Goal: Transaction & Acquisition: Purchase product/service

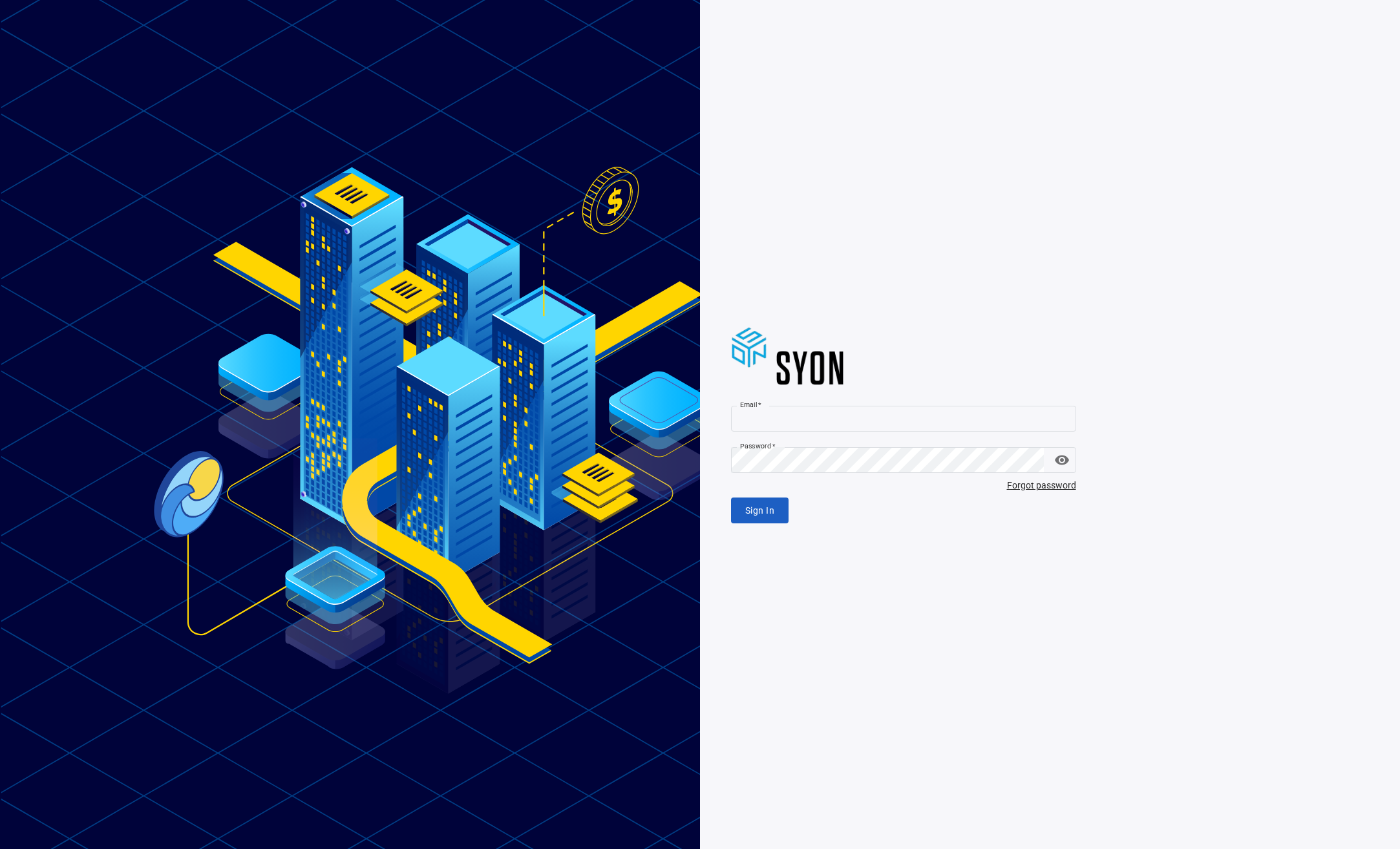
click at [829, 396] on div "Email   * Email * Password   * Password * Forgot password Sign In" at bounding box center [1076, 424] width 689 height 198
drag, startPoint x: 831, startPoint y: 416, endPoint x: 813, endPoint y: 405, distance: 21.1
click at [827, 414] on input "Email   *" at bounding box center [903, 418] width 345 height 26
type input "**********"
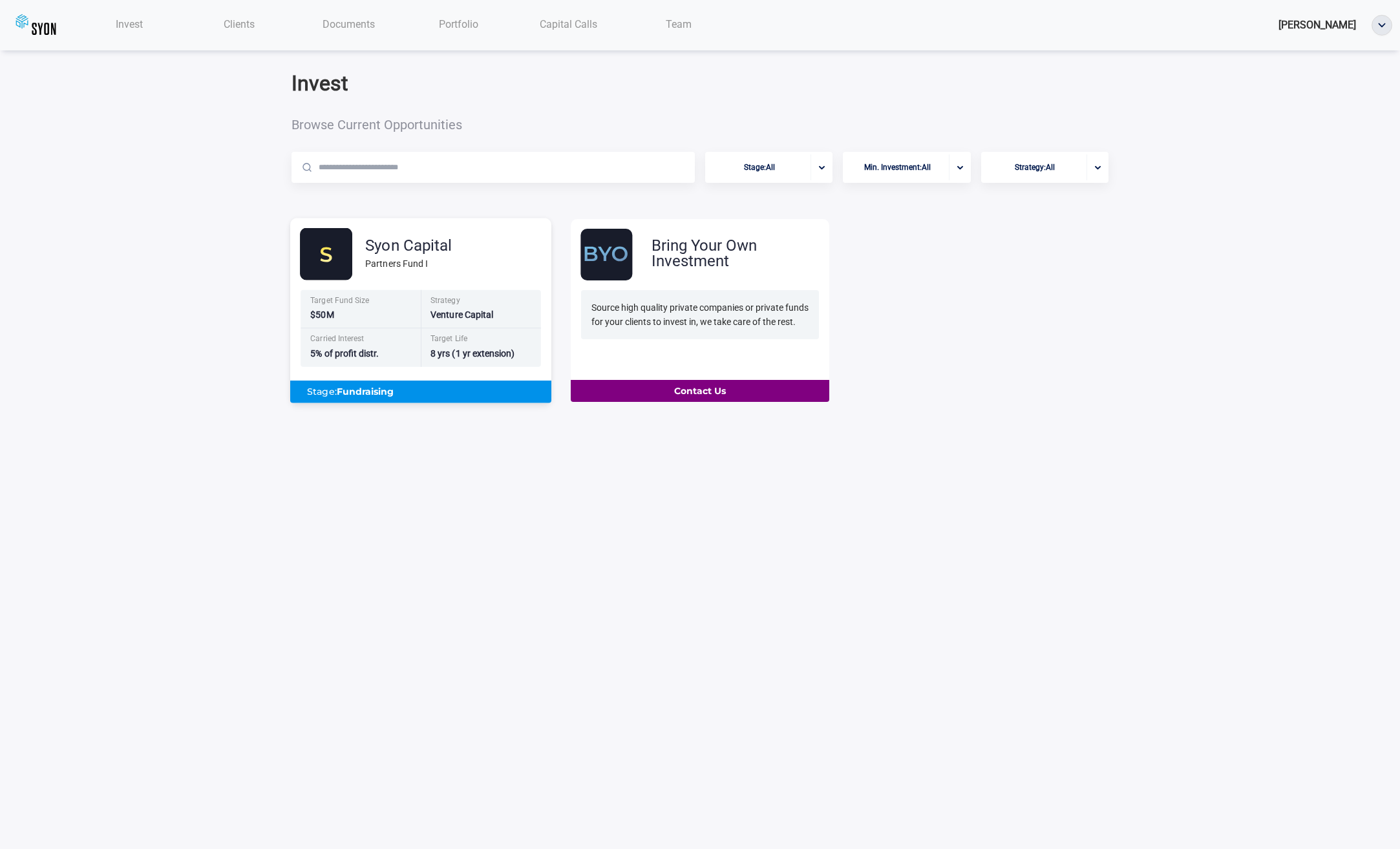
click at [411, 298] on div "Target Fund Size" at bounding box center [361, 302] width 103 height 11
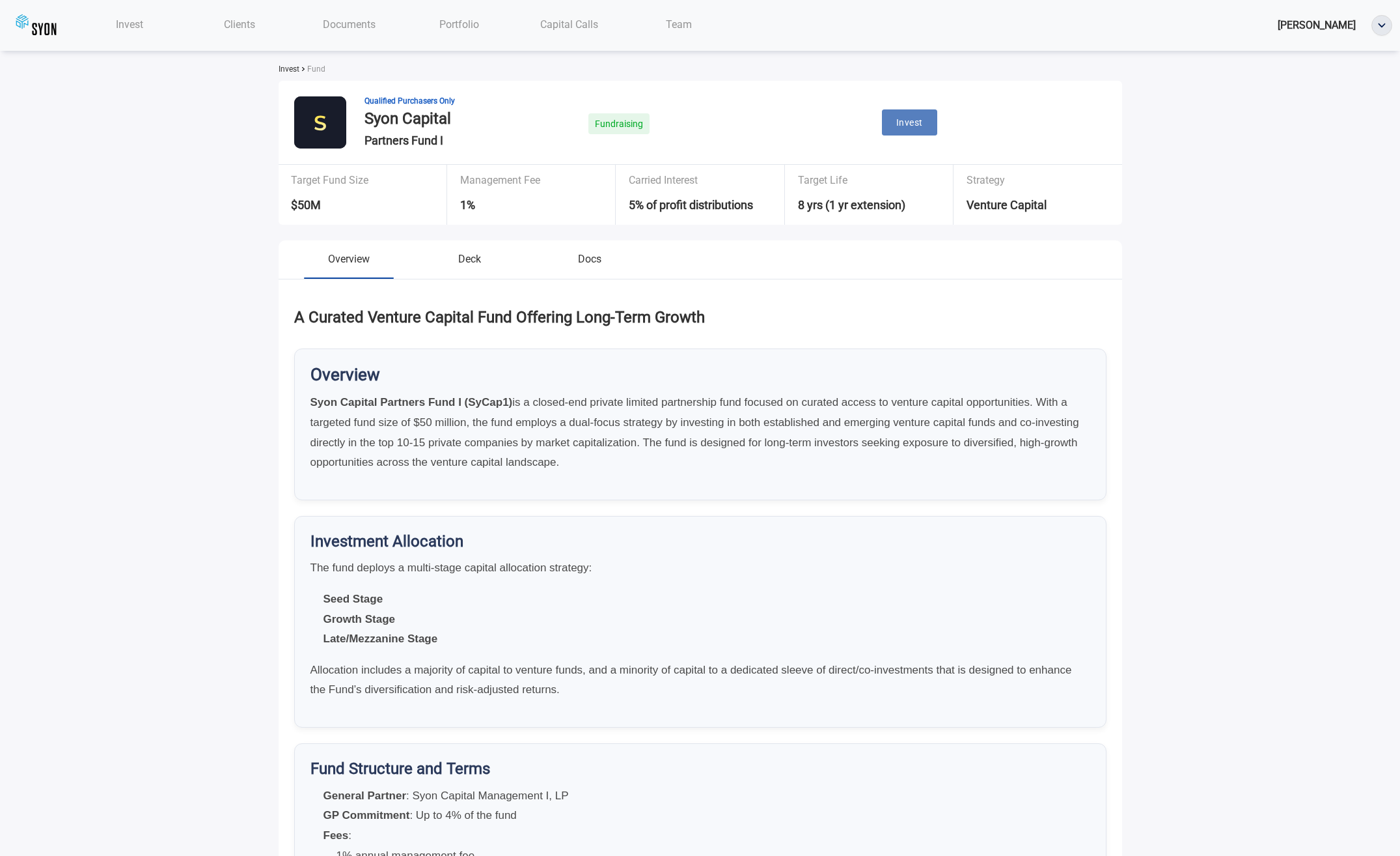
click at [906, 113] on button "Invest" at bounding box center [910, 122] width 56 height 26
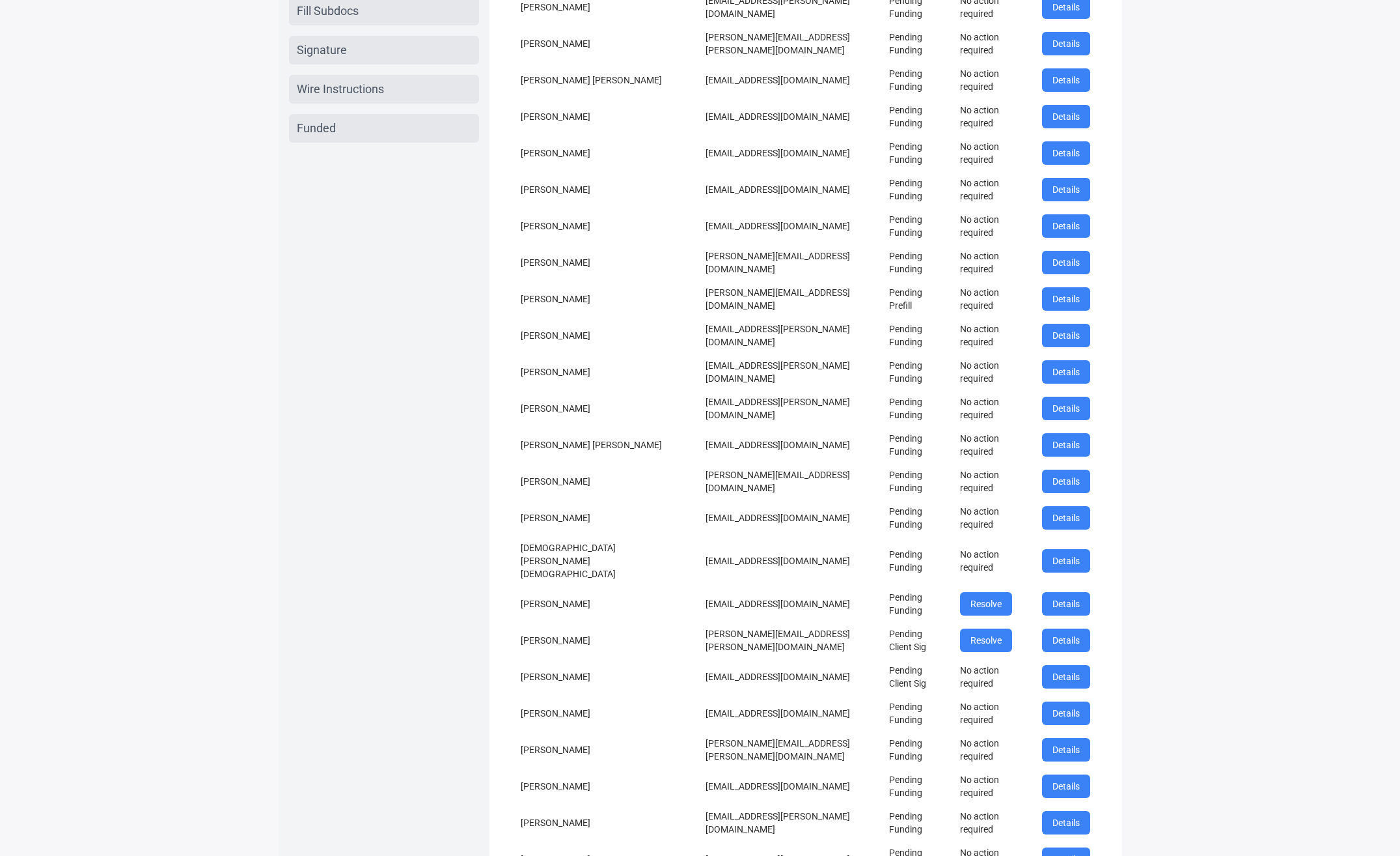
scroll to position [11, 0]
